Goal: Information Seeking & Learning: Learn about a topic

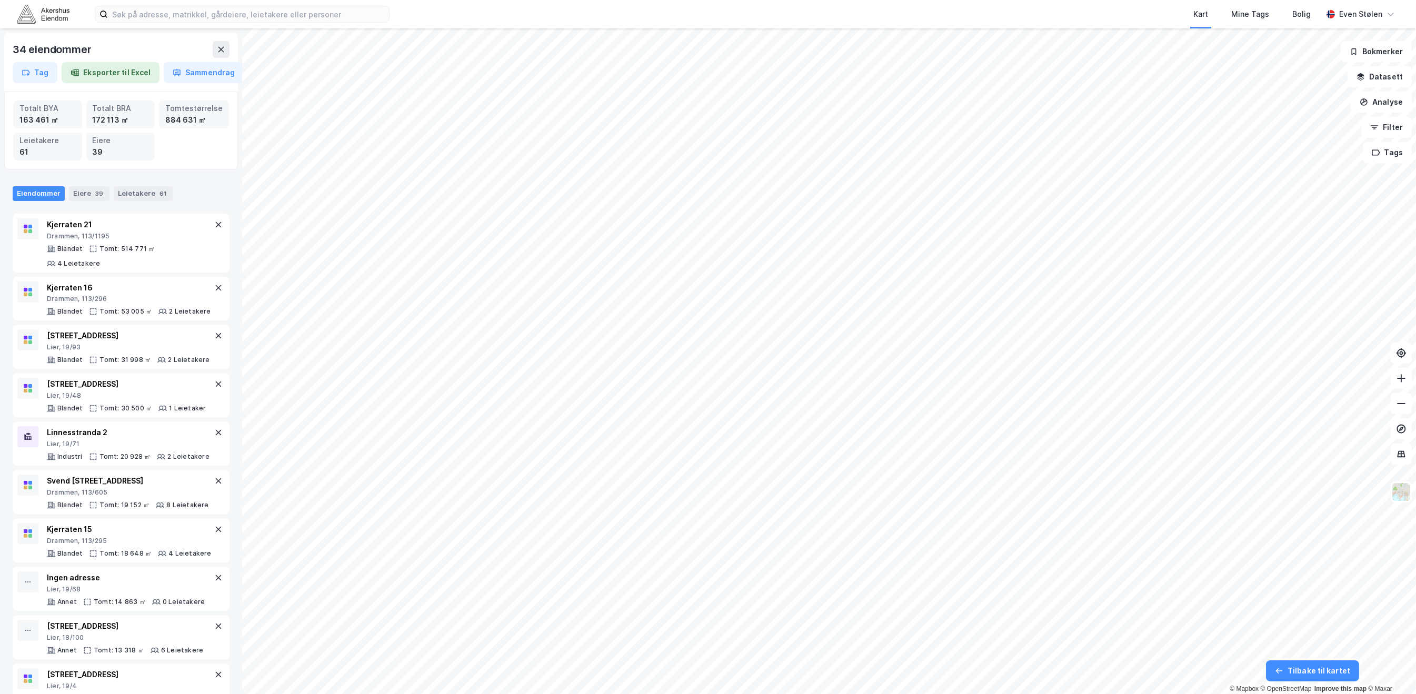
click at [26, 9] on img at bounding box center [43, 14] width 53 height 18
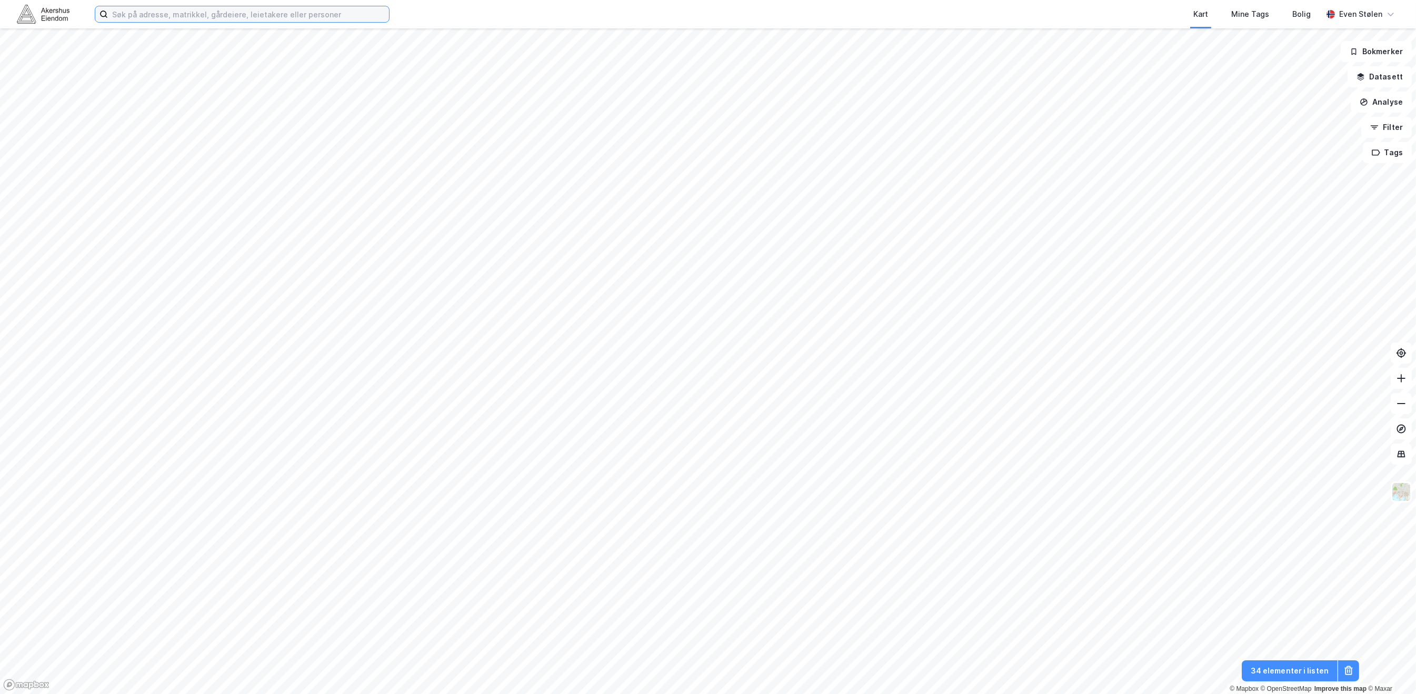
click at [188, 19] on input at bounding box center [248, 14] width 281 height 16
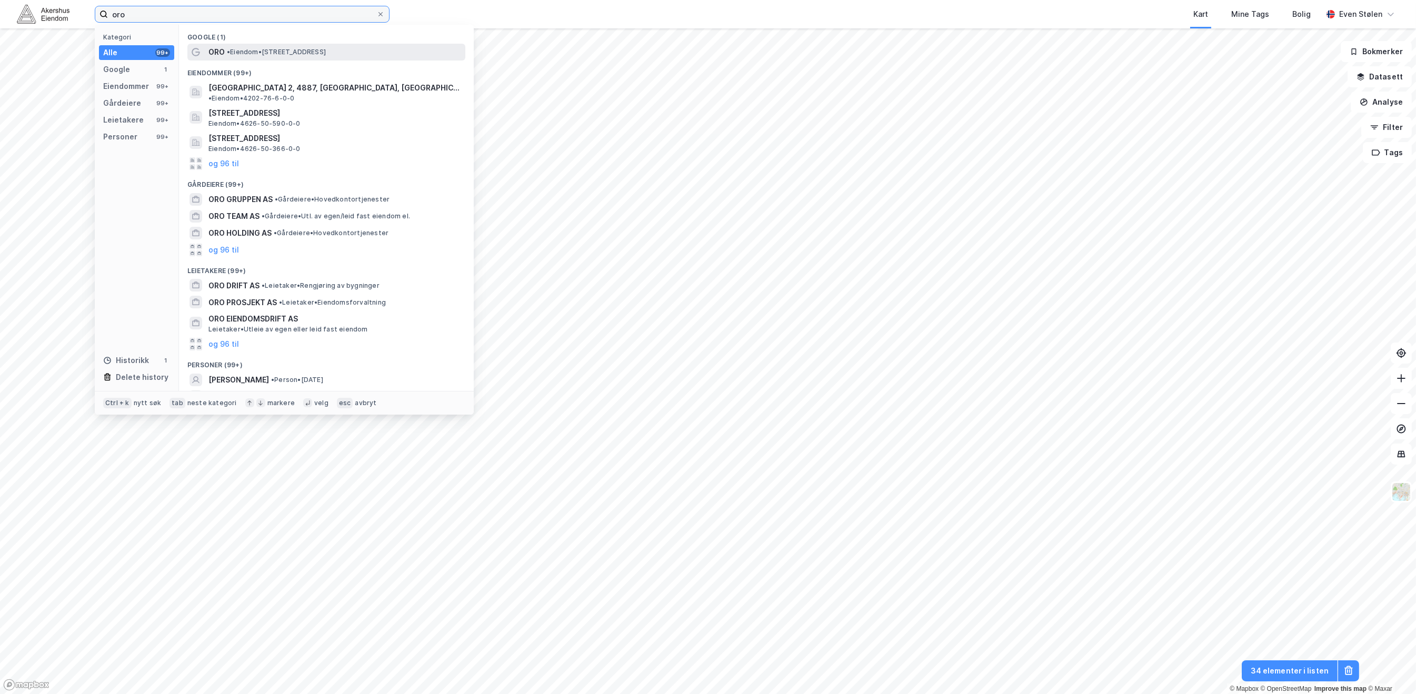
type input "oro"
